Goal: Find specific page/section: Locate a particular part of the current website

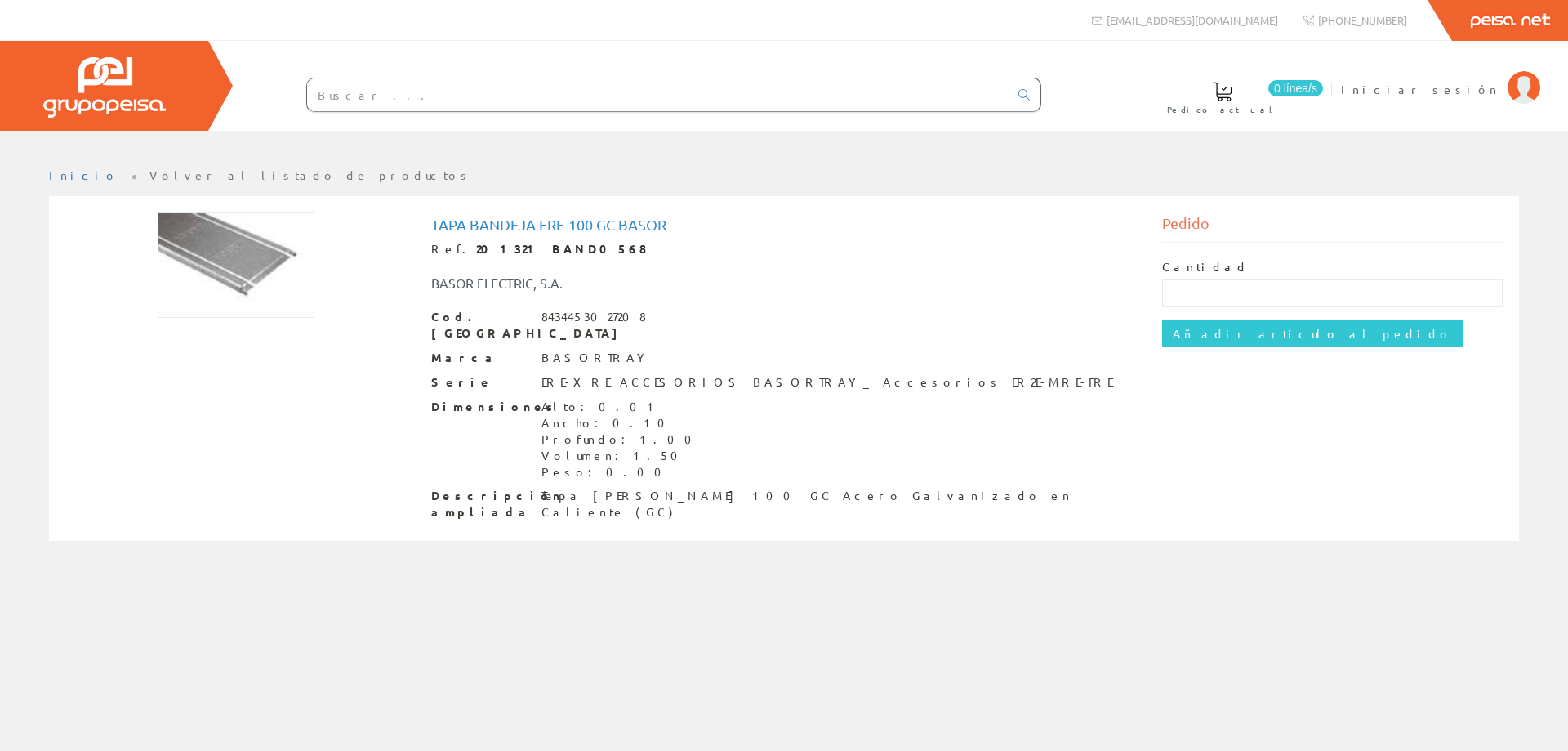
click at [251, 279] on img at bounding box center [236, 265] width 157 height 106
click at [210, 263] on img at bounding box center [236, 265] width 157 height 106
drag, startPoint x: 564, startPoint y: 344, endPoint x: 622, endPoint y: 348, distance: 58.1
click at [622, 350] on div "[PERSON_NAME]" at bounding box center [784, 358] width 707 height 16
drag, startPoint x: 459, startPoint y: 282, endPoint x: 535, endPoint y: 291, distance: 76.5
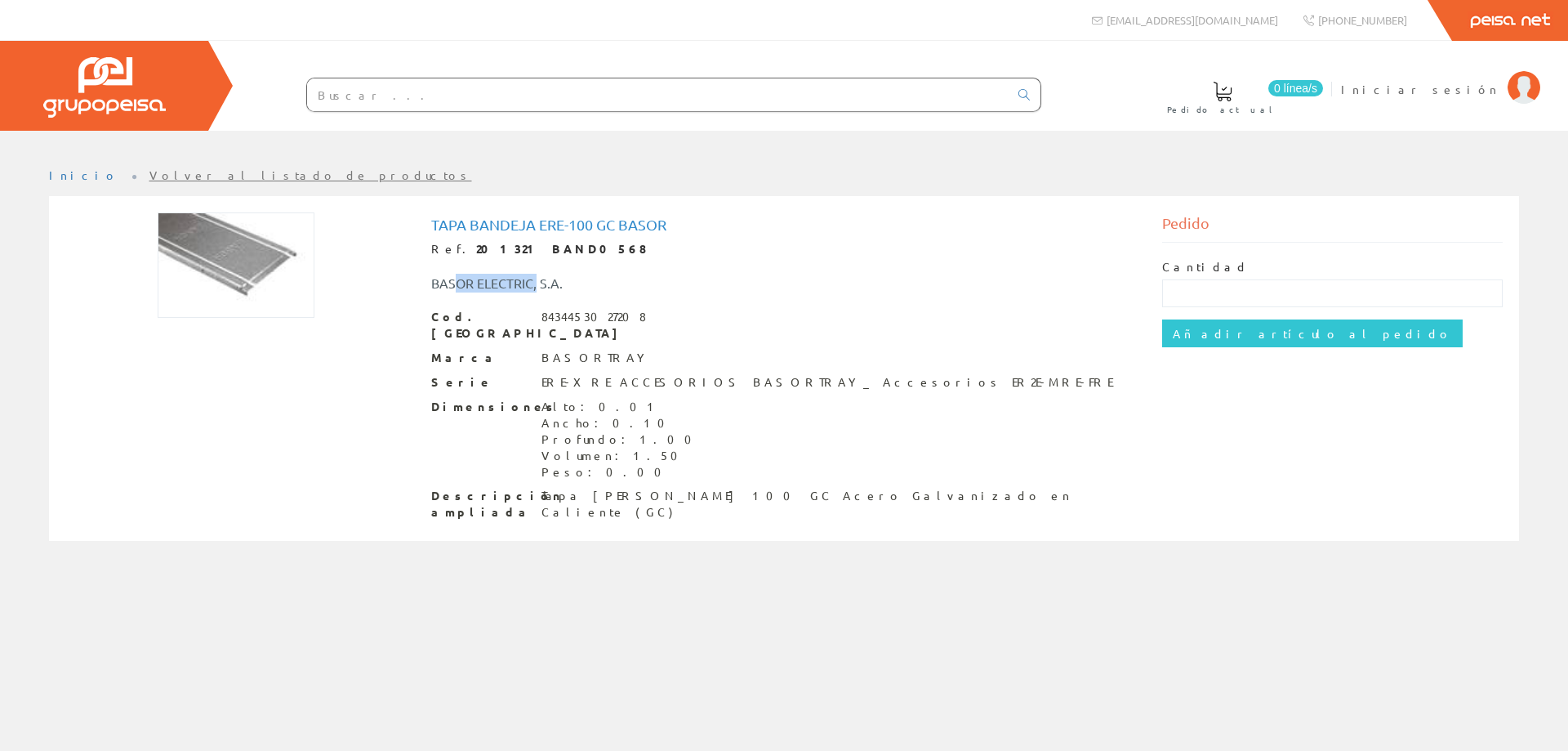
click at [535, 291] on div "BASOR ELECTRIC, S.A." at bounding box center [632, 284] width 426 height 19
drag, startPoint x: 590, startPoint y: 272, endPoint x: 404, endPoint y: 277, distance: 186.1
click at [400, 279] on div "Tapa Bandeja Ere-100 Gc Basor Ref. 201321 BAND0568 BASOR ELECTRIC, S.A. Cod. Ba…" at bounding box center [784, 370] width 1461 height 316
click at [576, 271] on div "BASOR ELECTRIC, S.A." at bounding box center [784, 275] width 731 height 36
